Goal: Task Accomplishment & Management: Complete application form

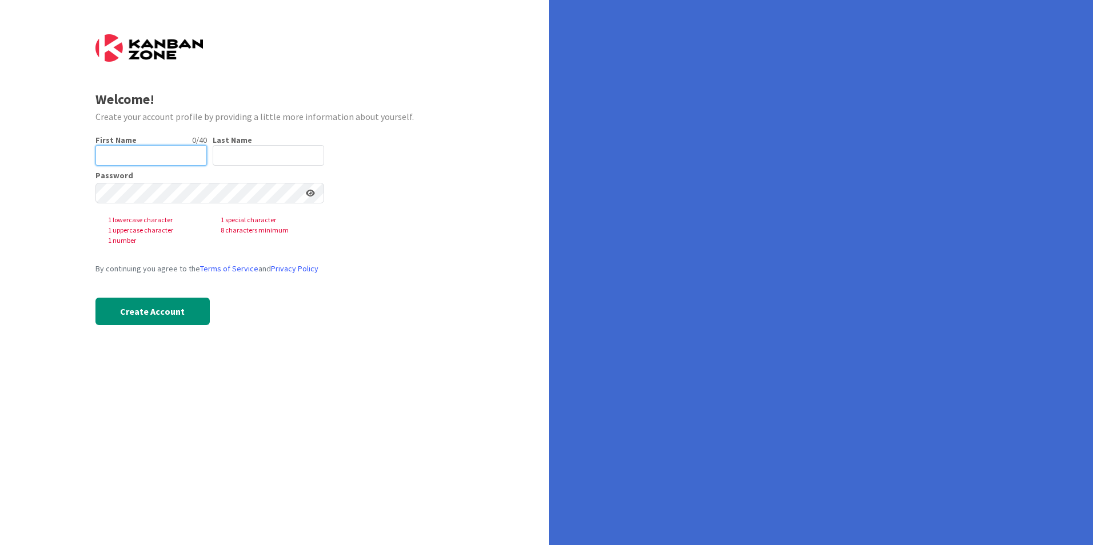
click at [190, 149] on input "text" at bounding box center [150, 155] width 111 height 21
type input "Tiago"
type input "Varandas"
click at [397, 381] on div "Welcome! Create your account profile by providing a little more information abo…" at bounding box center [274, 272] width 549 height 545
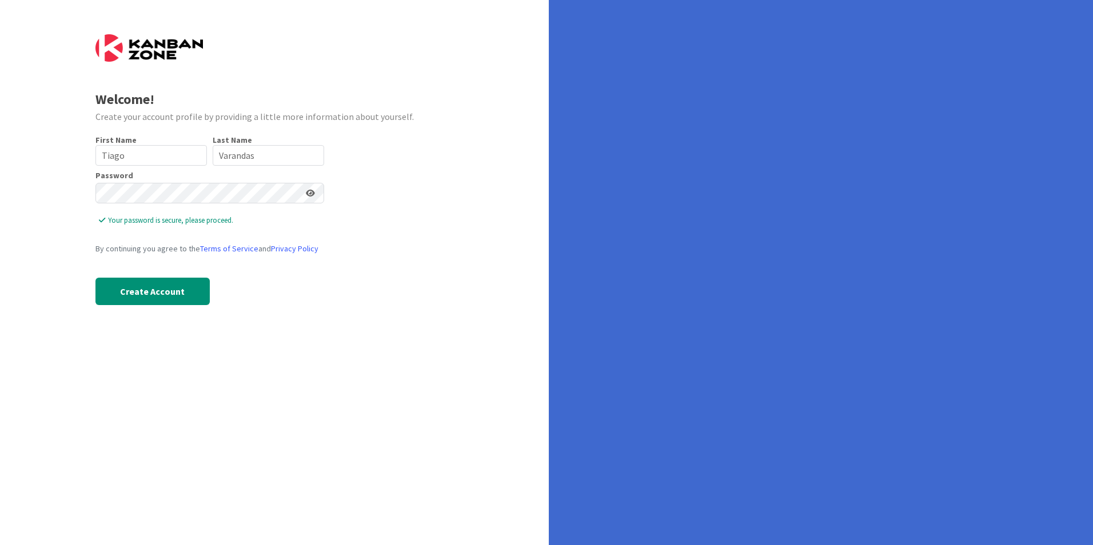
click at [429, 355] on div "Welcome! Create your account profile by providing a little more information abo…" at bounding box center [274, 272] width 549 height 545
click at [158, 289] on button "Create Account" at bounding box center [152, 291] width 114 height 27
